Goal: Task Accomplishment & Management: Use online tool/utility

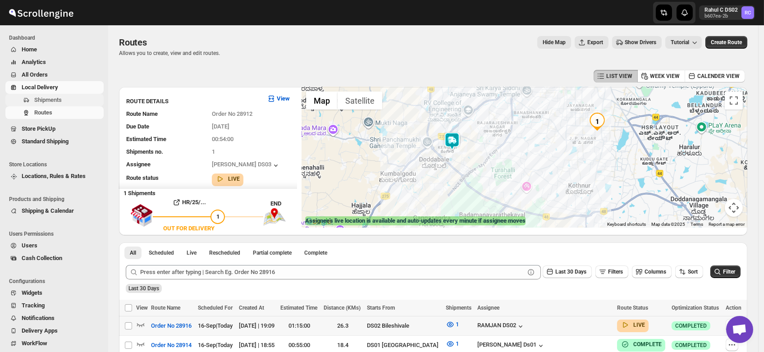
click at [40, 99] on span "Shipments" at bounding box center [47, 99] width 27 height 7
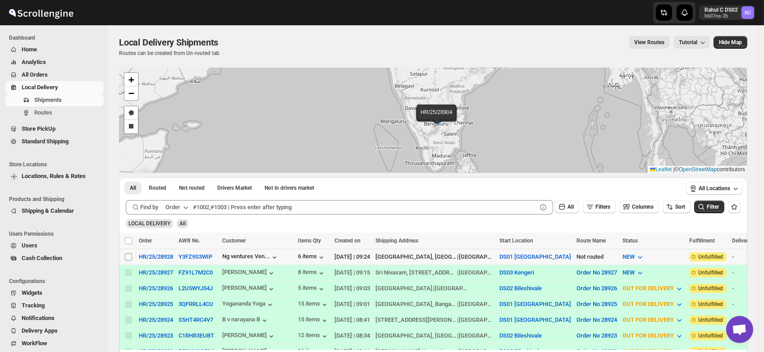
click at [128, 255] on input "Select shipment" at bounding box center [128, 256] width 7 height 7
checkbox input "true"
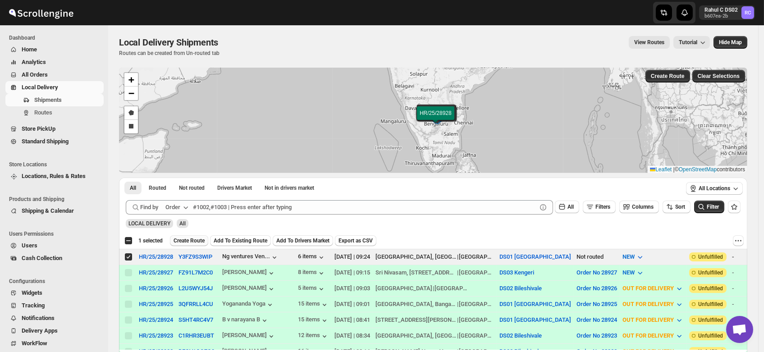
click at [195, 241] on span "Create Route" at bounding box center [188, 240] width 31 height 7
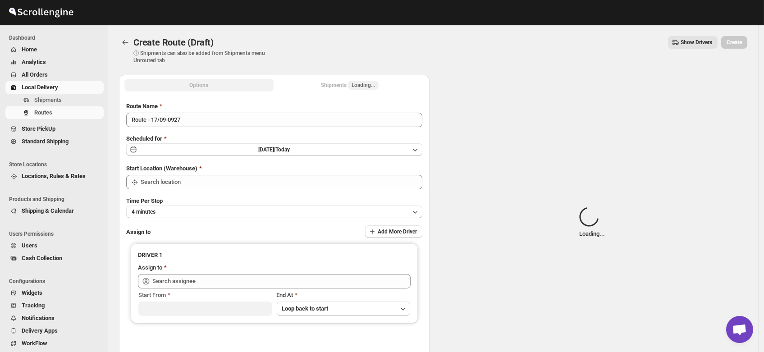
type input "DS01 [GEOGRAPHIC_DATA]"
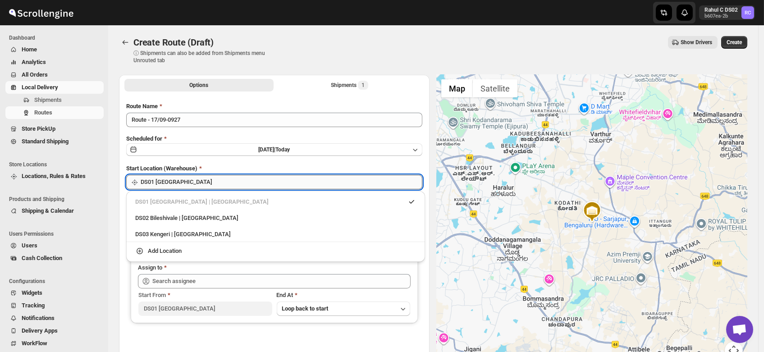
click at [189, 184] on input "DS01 [GEOGRAPHIC_DATA]" at bounding box center [282, 182] width 282 height 14
click at [186, 232] on div "DS03 Kengeri | Bengaluru" at bounding box center [275, 234] width 281 height 9
type input "DS03 Kengeri"
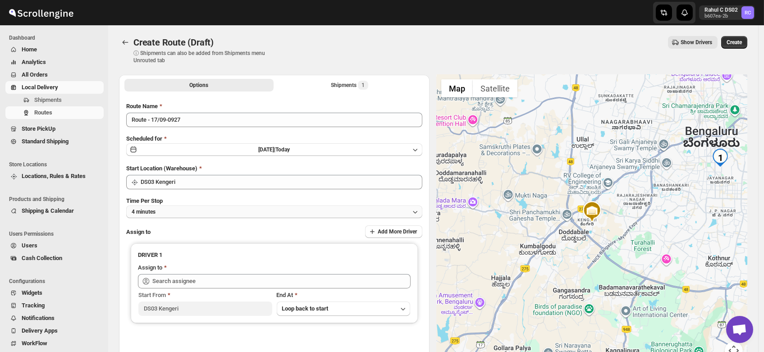
click at [164, 211] on button "4 minutes" at bounding box center [274, 211] width 296 height 13
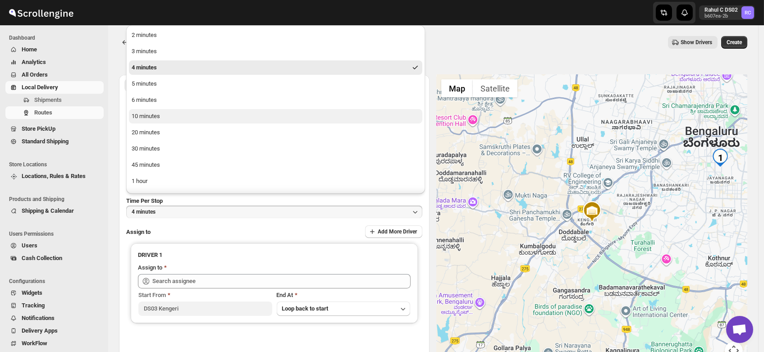
click at [150, 114] on div "10 minutes" at bounding box center [146, 116] width 28 height 9
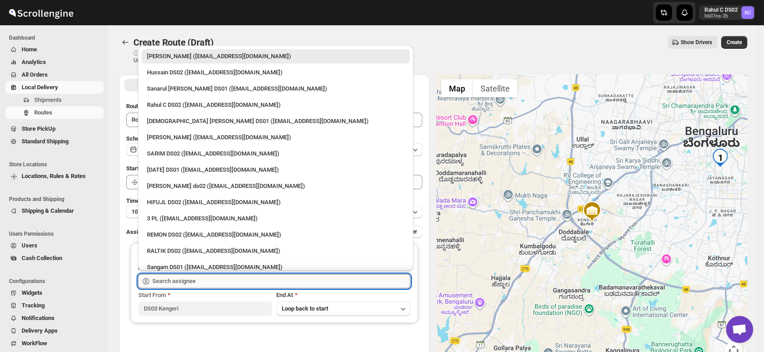
click at [175, 277] on input "text" at bounding box center [281, 281] width 258 height 14
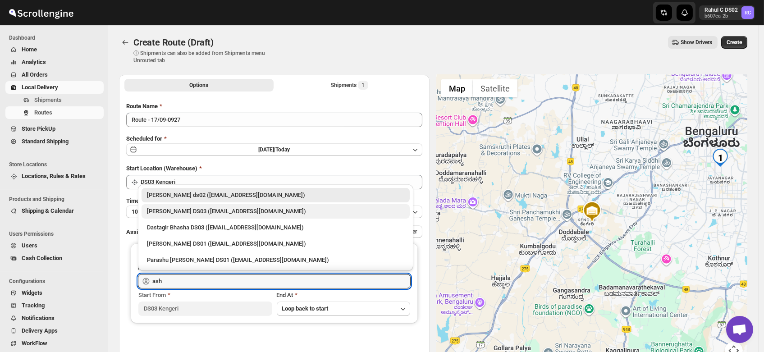
click at [180, 213] on div "ashik uddin DS03 (katiri8361@kimdyn.com)" at bounding box center [275, 211] width 257 height 9
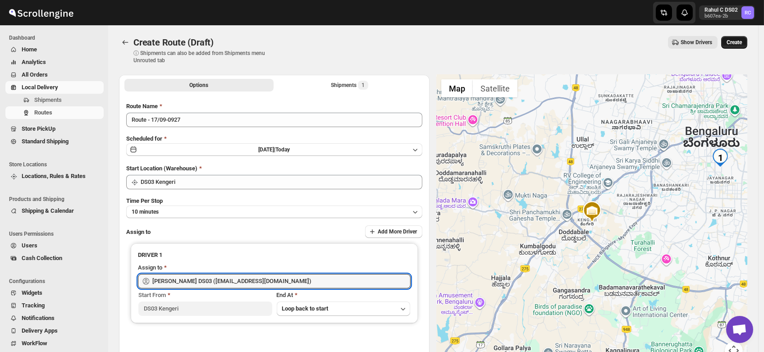
type input "ashik uddin DS03 (katiri8361@kimdyn.com)"
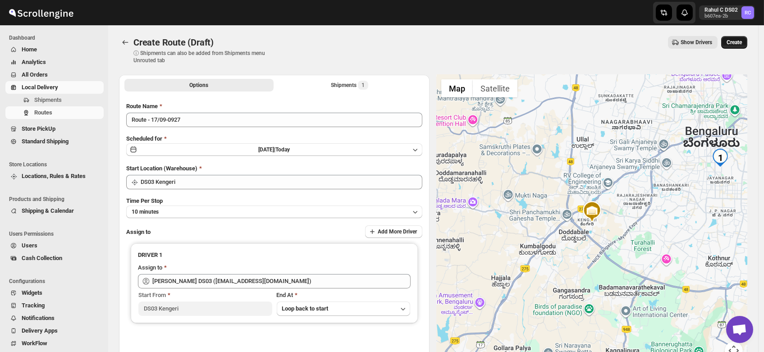
click at [736, 40] on span "Create" at bounding box center [733, 42] width 15 height 7
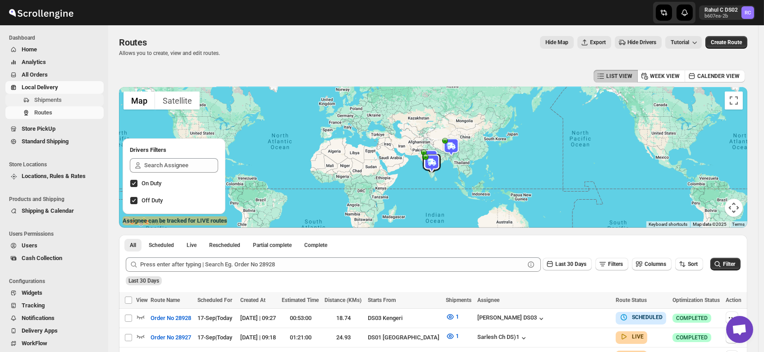
click at [48, 102] on span "Shipments" at bounding box center [47, 99] width 27 height 7
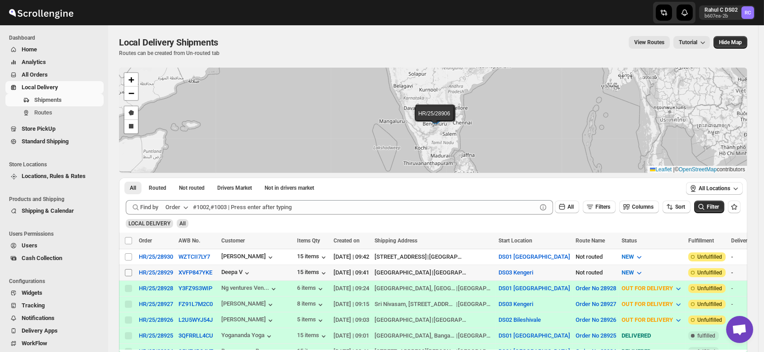
click at [128, 269] on input "Select shipment" at bounding box center [128, 272] width 7 height 7
checkbox input "true"
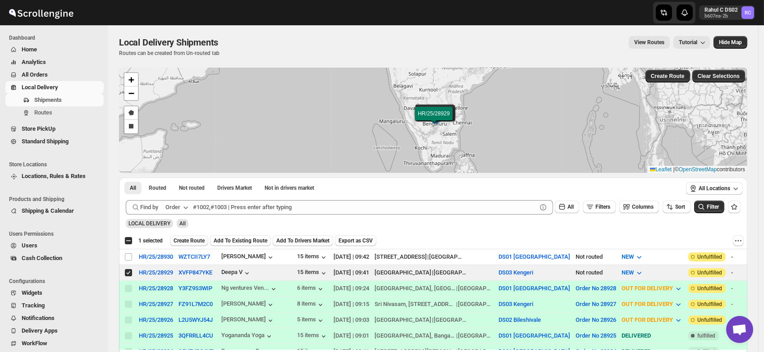
click at [192, 239] on span "Create Route" at bounding box center [188, 240] width 31 height 7
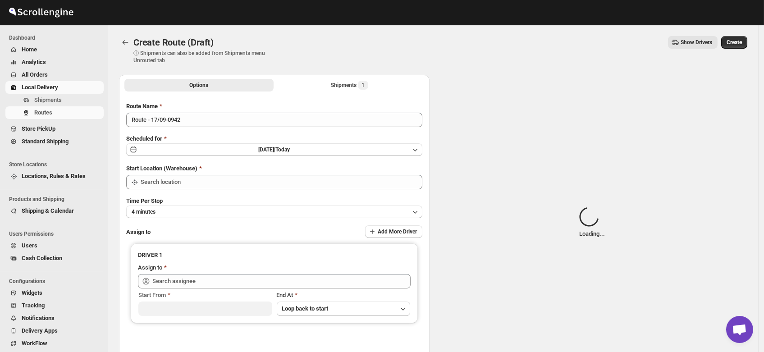
type input "DS03 Kengeri"
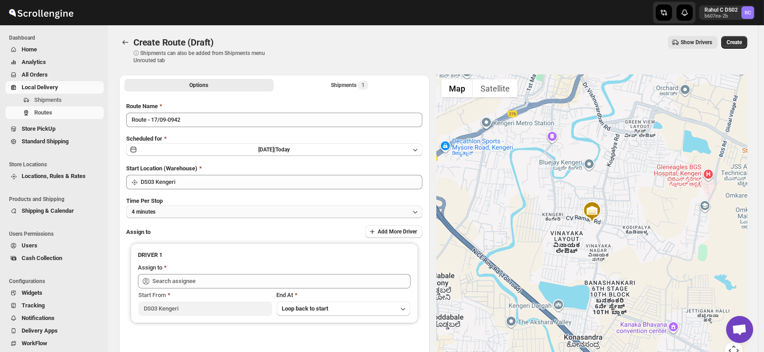
click at [169, 212] on button "4 minutes" at bounding box center [274, 211] width 296 height 13
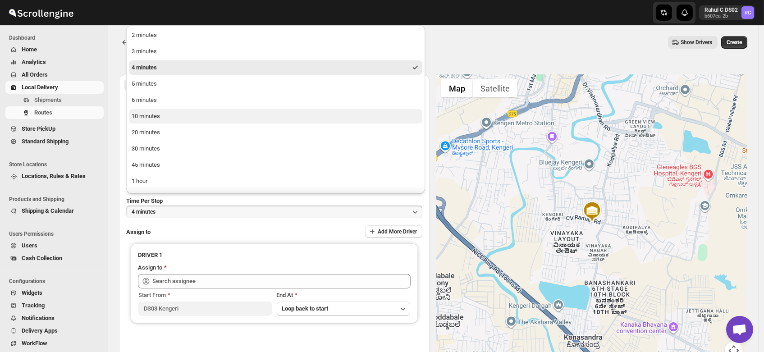
click at [153, 118] on div "10 minutes" at bounding box center [146, 116] width 28 height 9
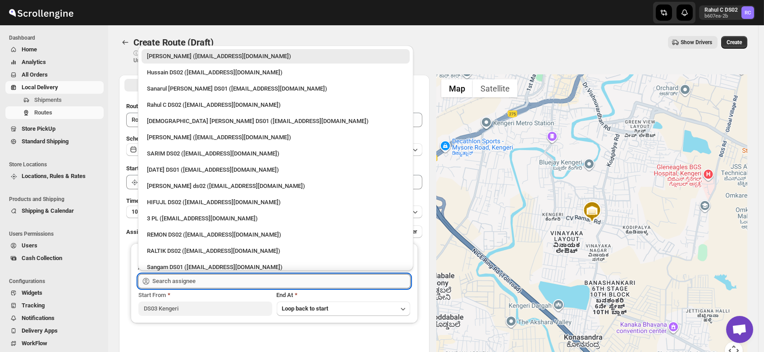
click at [192, 280] on input "text" at bounding box center [281, 281] width 258 height 14
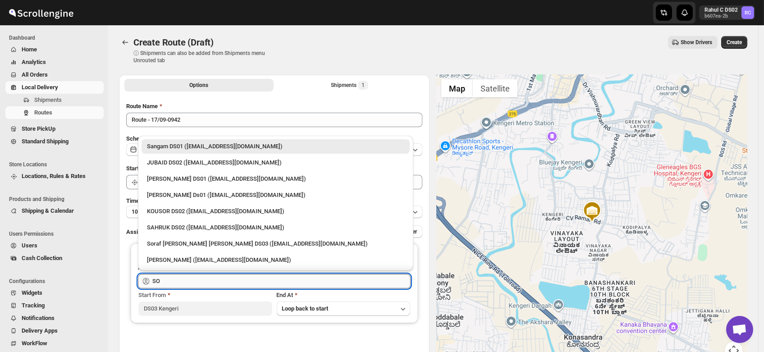
type input "S"
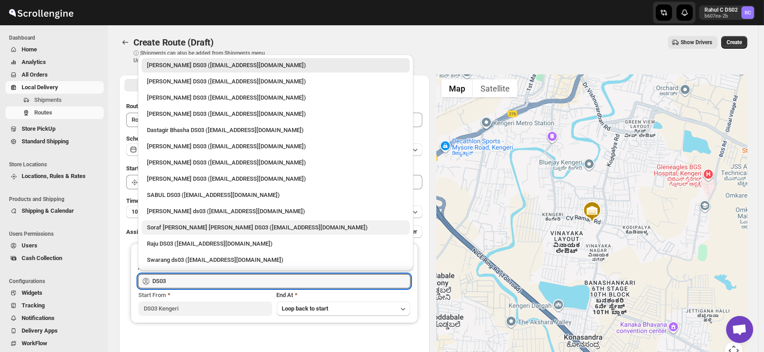
scroll to position [79, 0]
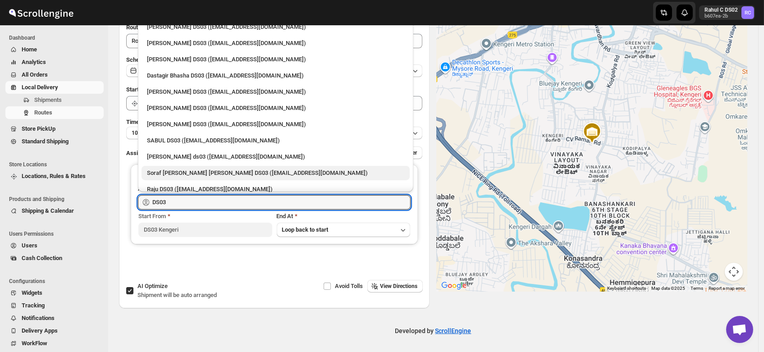
click at [185, 172] on div "Soraf uddin lasker DS03 (pofir49959@dextrago.com)" at bounding box center [275, 172] width 257 height 9
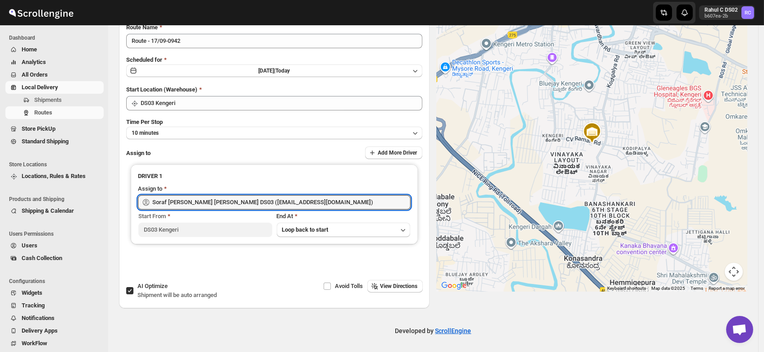
scroll to position [0, 0]
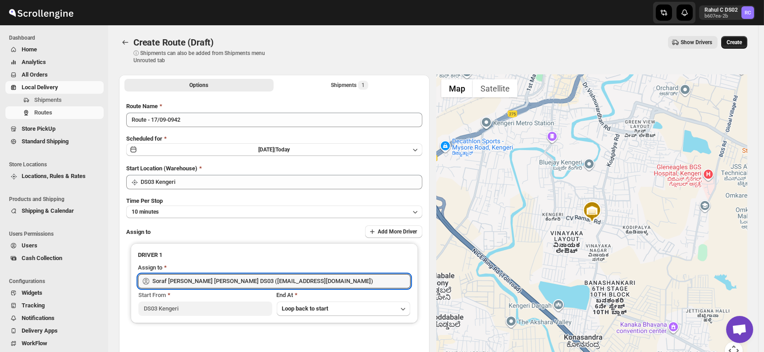
type input "Soraf uddin lasker DS03 (pofir49959@dextrago.com)"
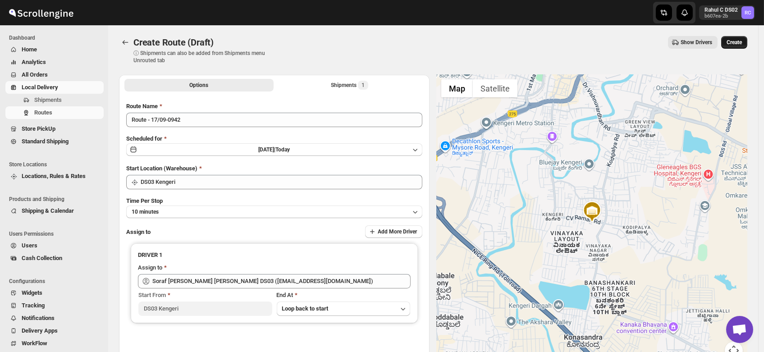
click at [742, 43] on span "Create" at bounding box center [733, 42] width 15 height 7
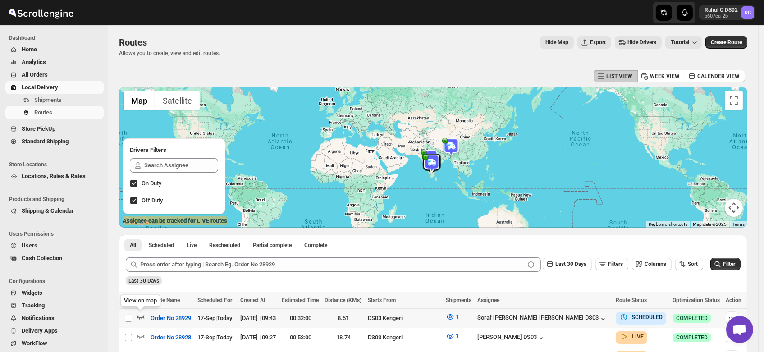
click at [141, 316] on icon "button" at bounding box center [140, 316] width 9 height 9
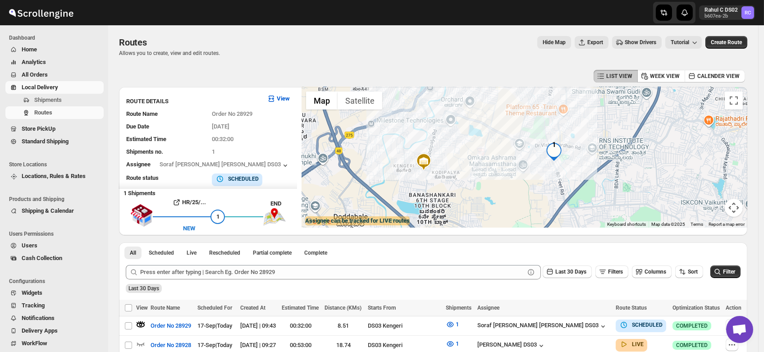
drag, startPoint x: 588, startPoint y: 188, endPoint x: 551, endPoint y: 172, distance: 40.2
click at [551, 172] on div at bounding box center [524, 157] width 446 height 141
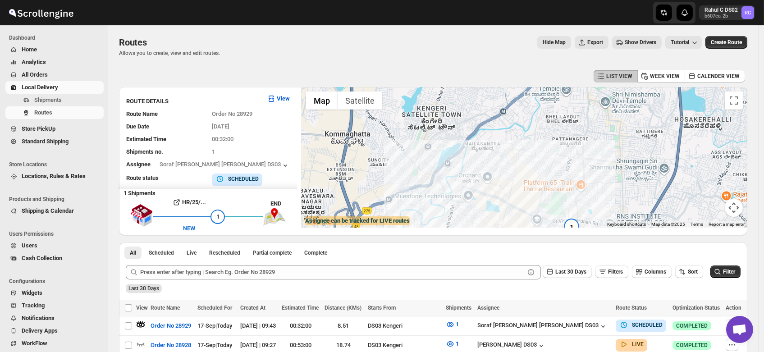
drag, startPoint x: 508, startPoint y: 109, endPoint x: 526, endPoint y: 189, distance: 82.1
click at [526, 189] on div at bounding box center [524, 157] width 446 height 141
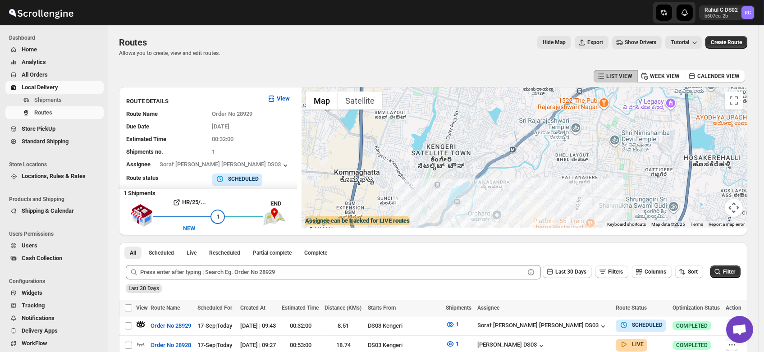
drag, startPoint x: 508, startPoint y: 123, endPoint x: 521, endPoint y: 171, distance: 49.8
click at [521, 171] on div at bounding box center [524, 157] width 446 height 141
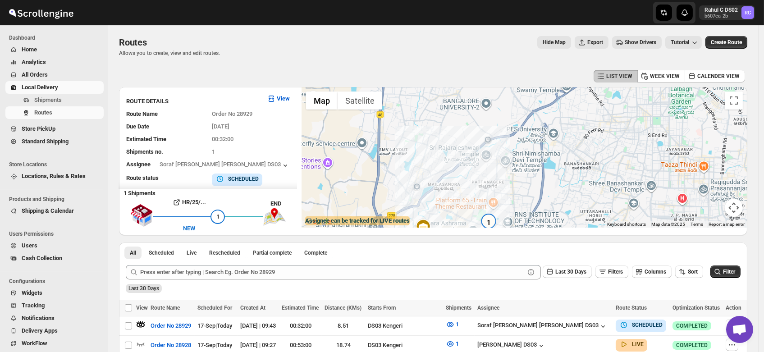
drag, startPoint x: 555, startPoint y: 168, endPoint x: 495, endPoint y: 179, distance: 61.8
click at [495, 179] on div at bounding box center [524, 157] width 446 height 141
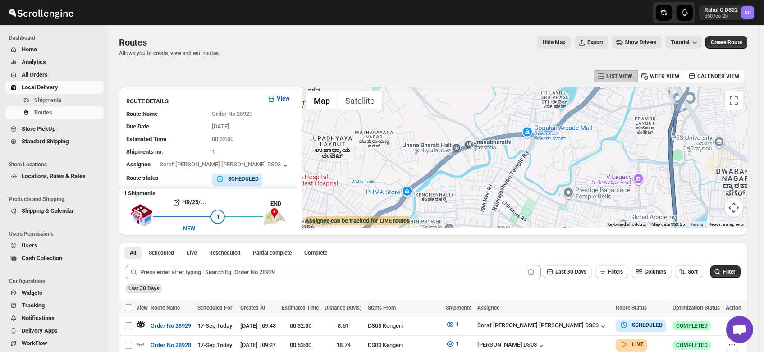
click at [501, 137] on div at bounding box center [524, 157] width 446 height 141
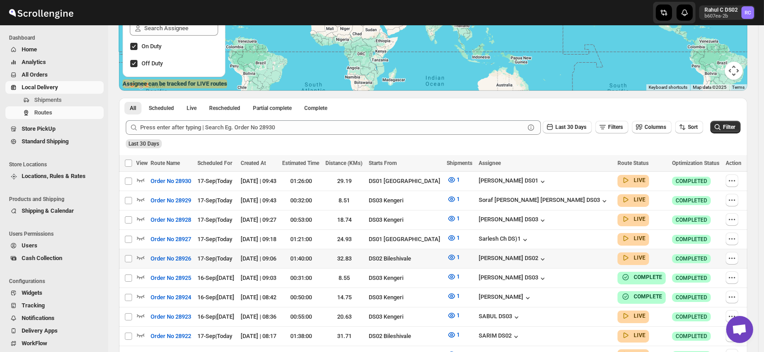
scroll to position [143, 0]
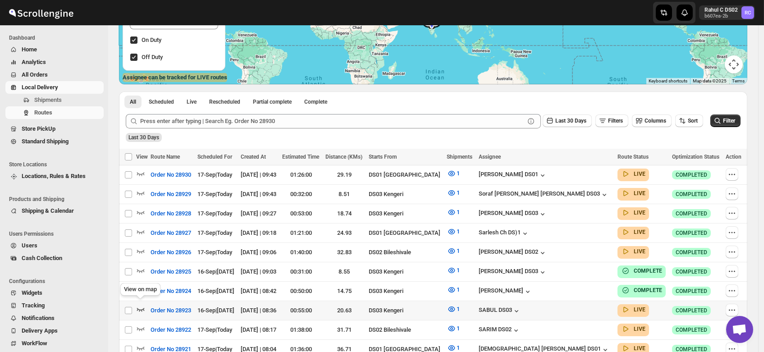
click at [141, 305] on icon "button" at bounding box center [140, 309] width 9 height 9
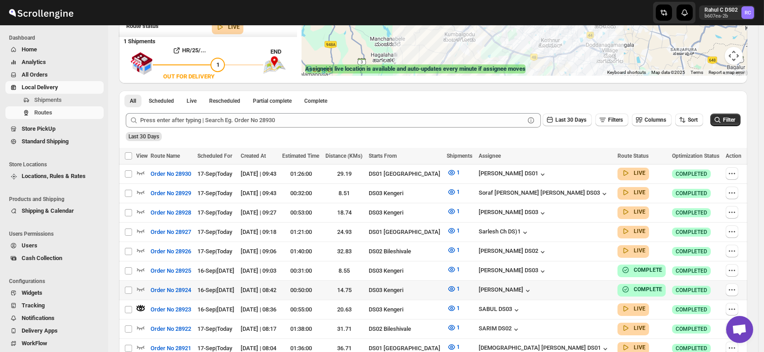
scroll to position [0, 0]
